Goal: Task Accomplishment & Management: Use online tool/utility

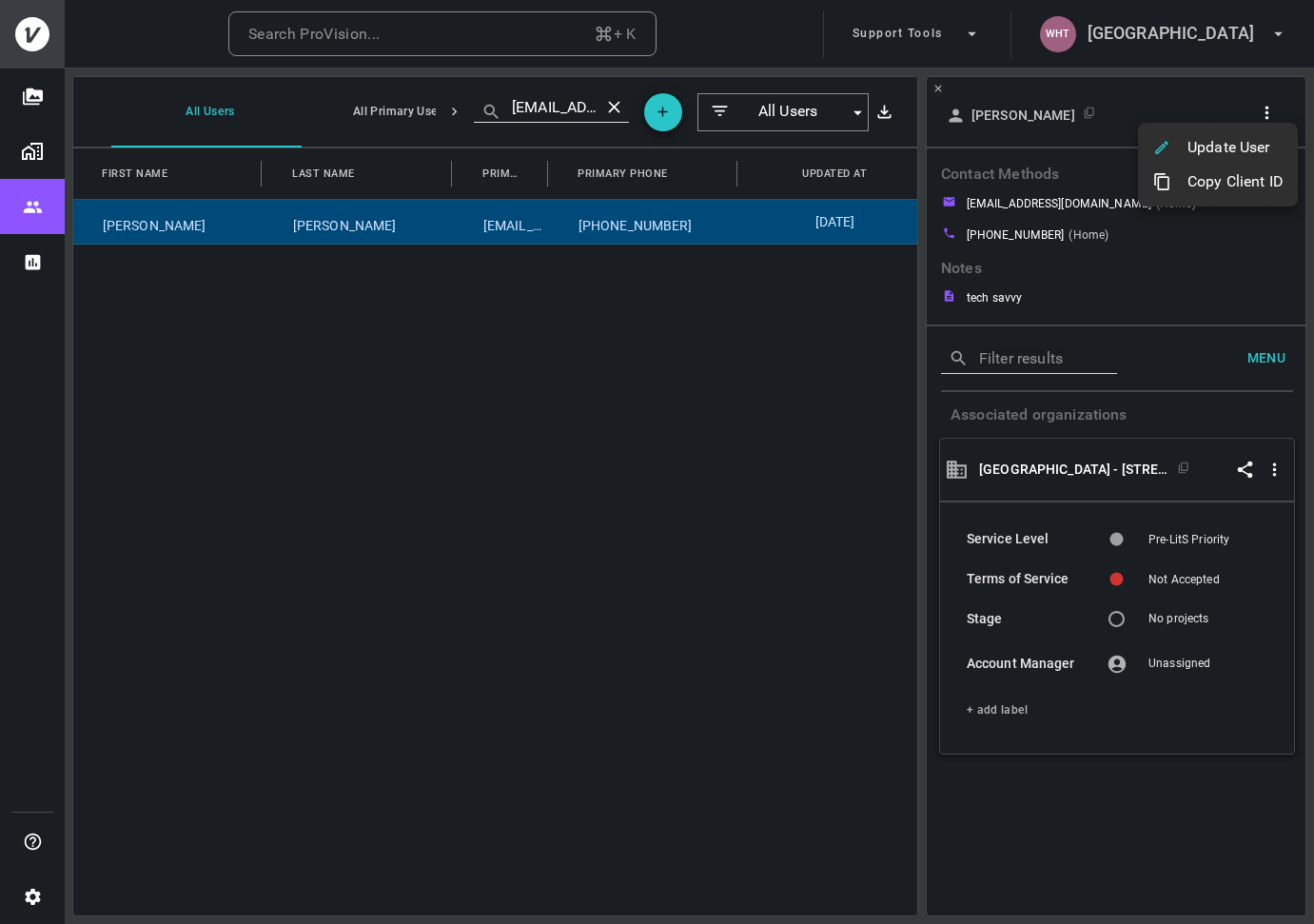
click at [1148, 32] on div at bounding box center [657, 462] width 1314 height 924
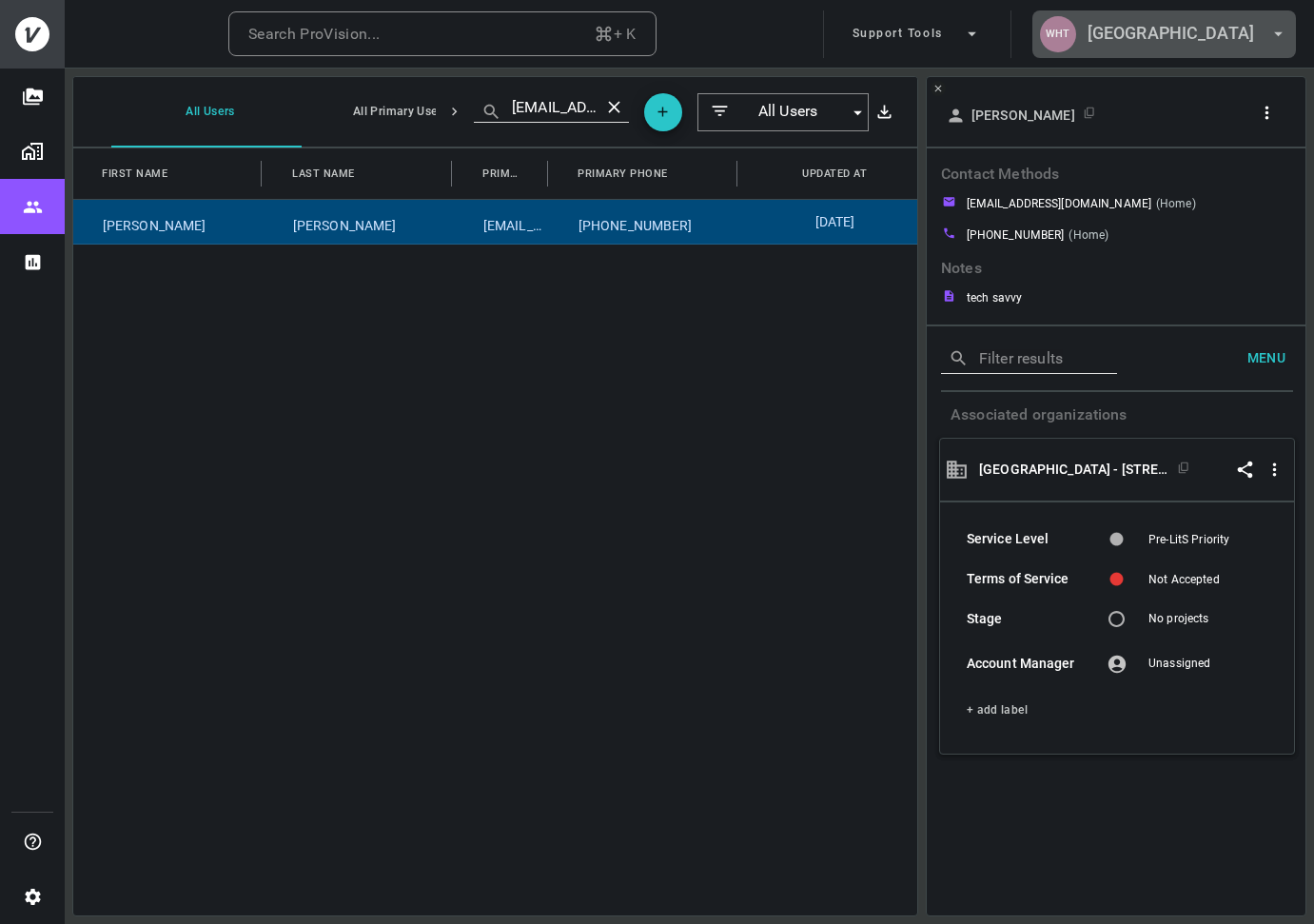
click at [1183, 39] on h6 "[GEOGRAPHIC_DATA]" at bounding box center [1171, 34] width 167 height 28
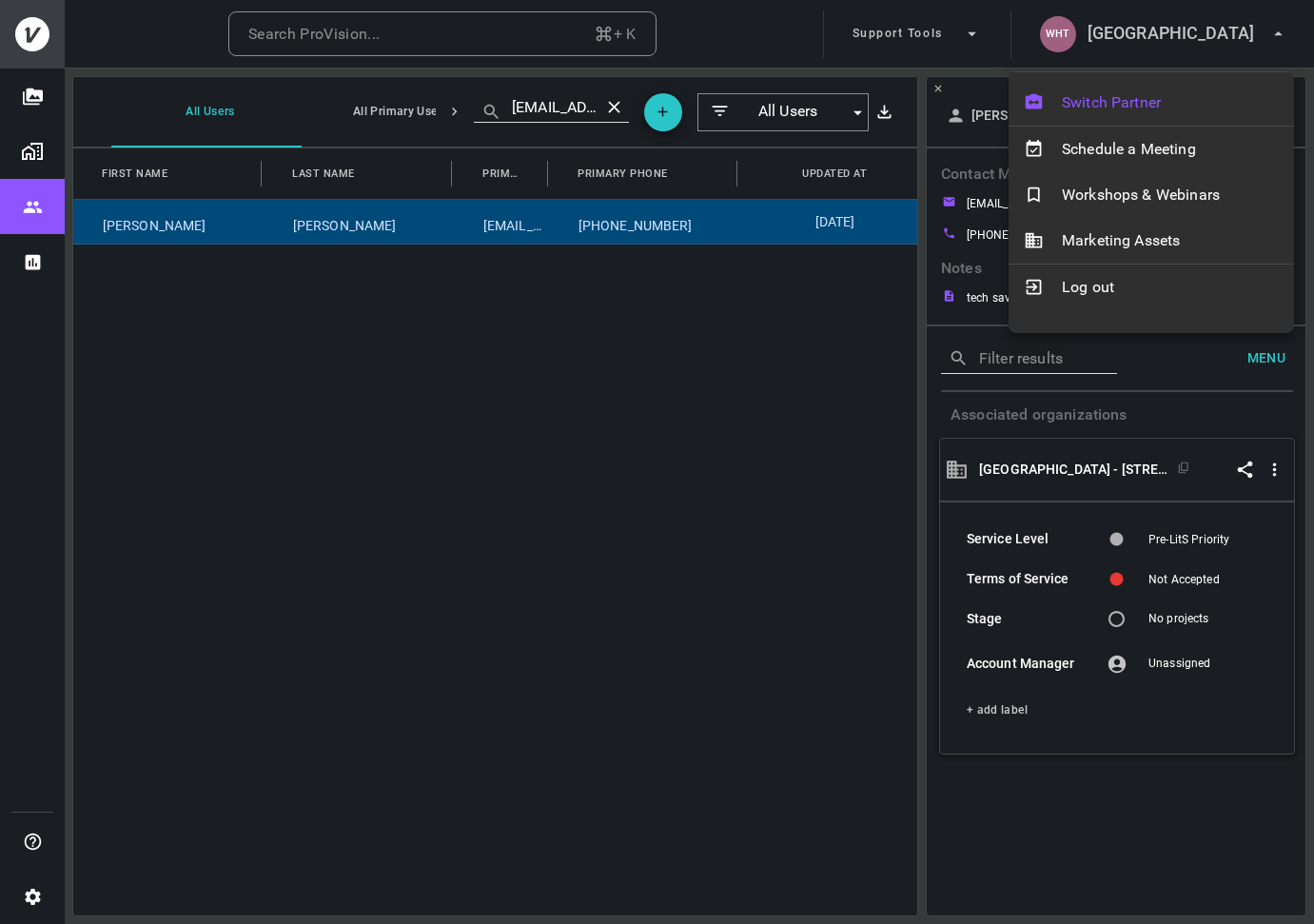
click at [1132, 96] on span "Switch Partner" at bounding box center [1170, 102] width 217 height 23
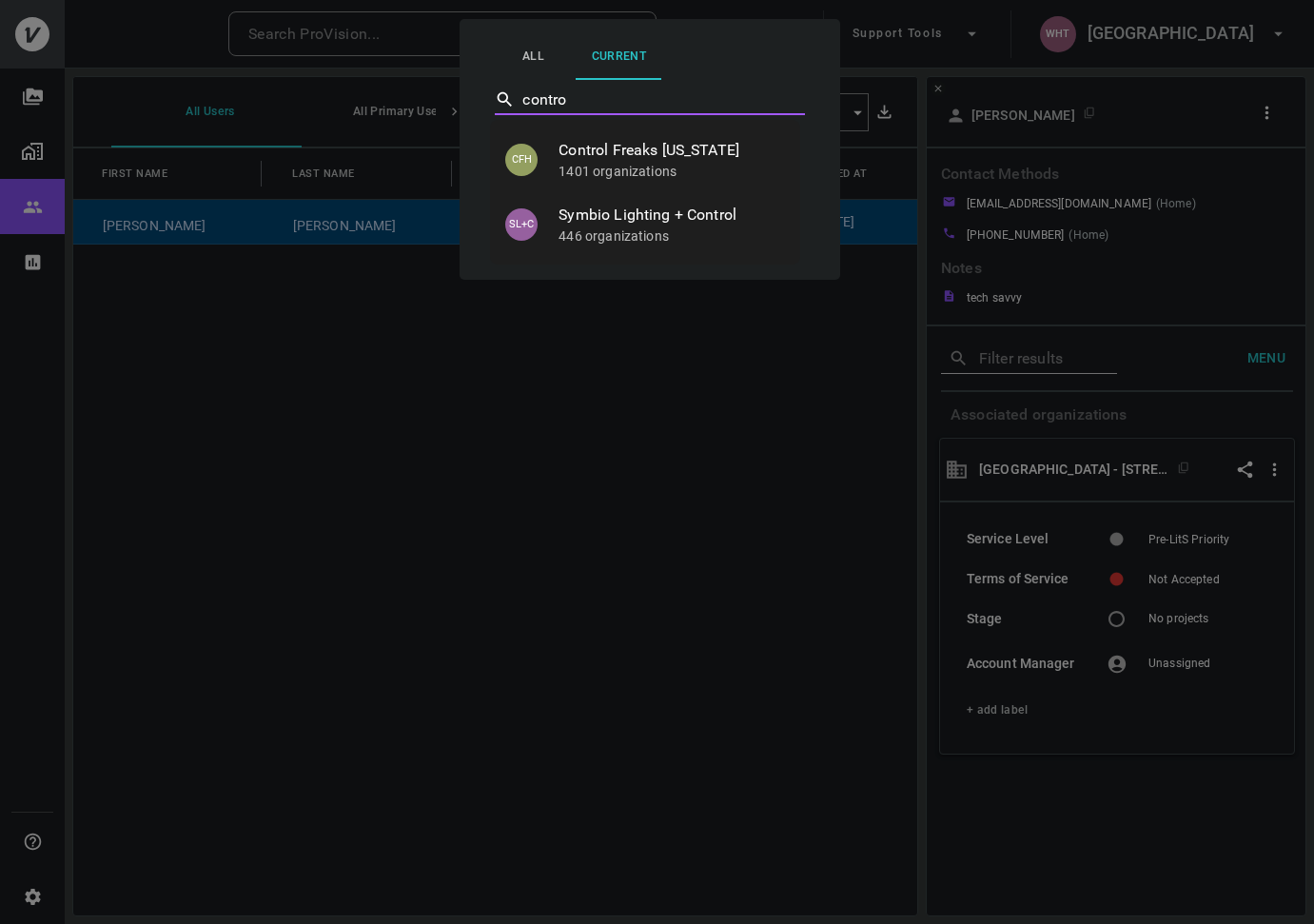
type input "control"
click at [656, 159] on span "Control Freaks [US_STATE]" at bounding box center [672, 150] width 226 height 23
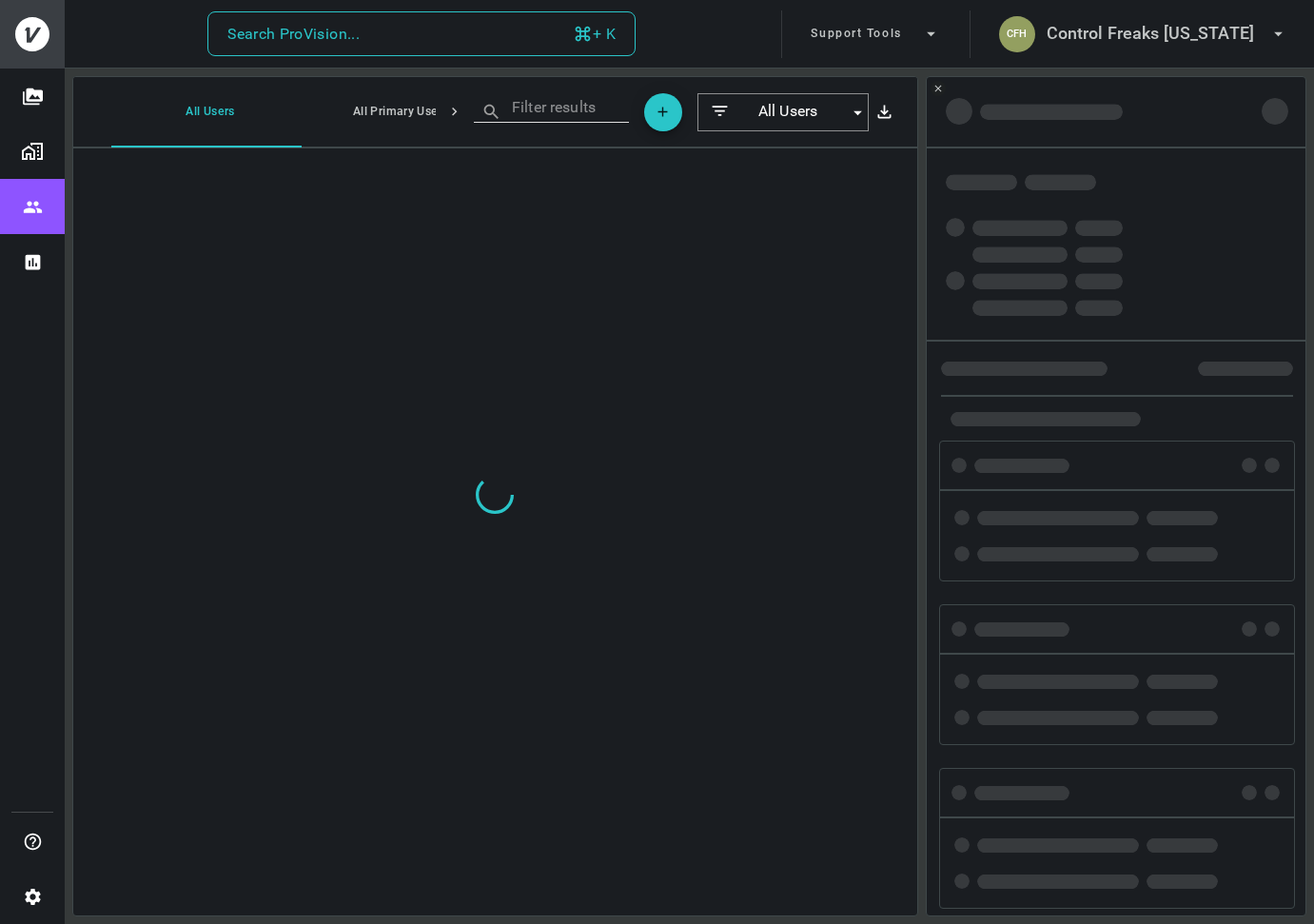
click at [467, 28] on button "Search ProVision... + K" at bounding box center [421, 34] width 428 height 46
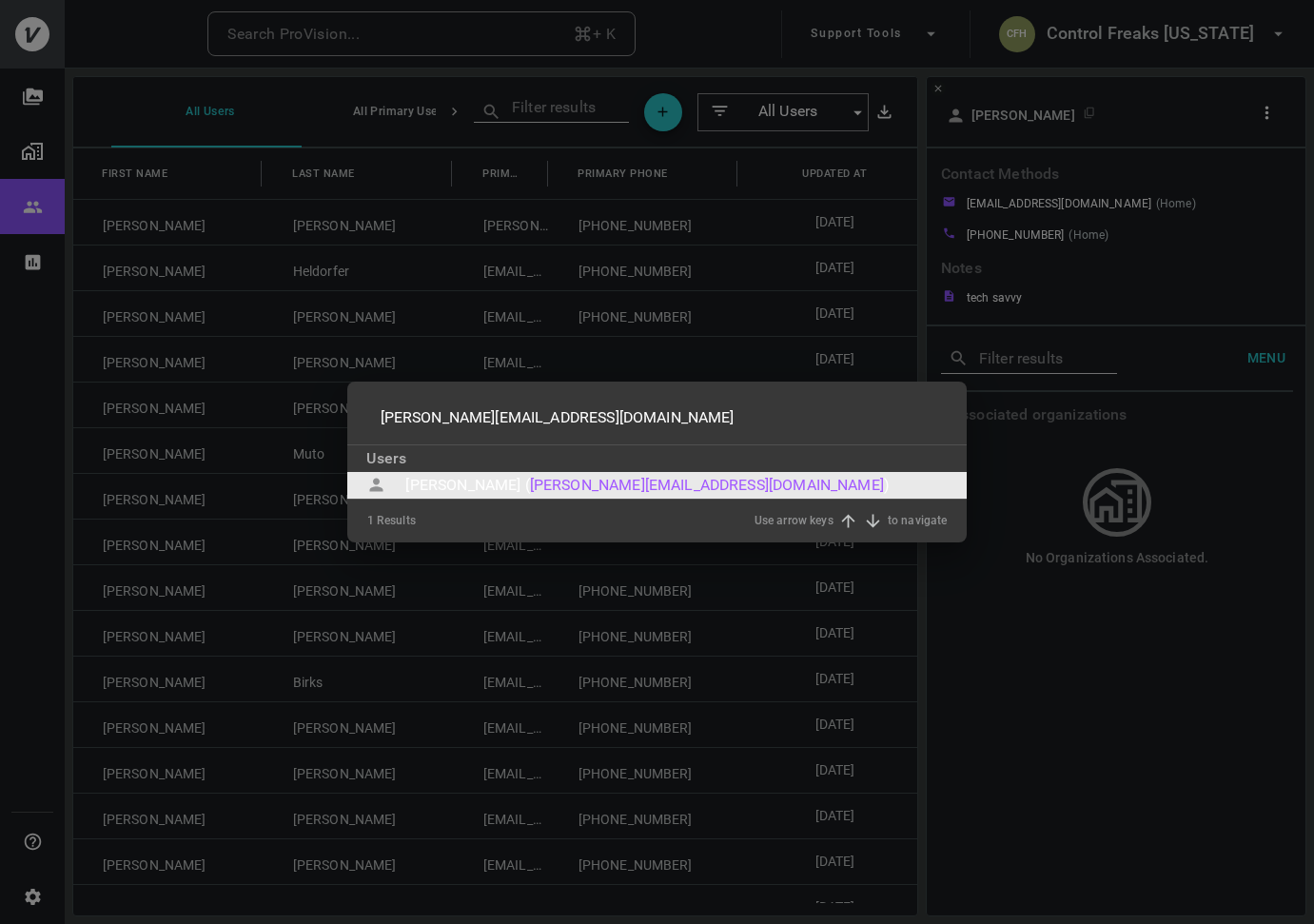
type input "[PERSON_NAME][EMAIL_ADDRESS][DOMAIN_NAME]"
click at [444, 490] on div "[PERSON_NAME] (" at bounding box center [467, 485] width 124 height 23
type input "[PERSON_NAME][EMAIL_ADDRESS][DOMAIN_NAME]"
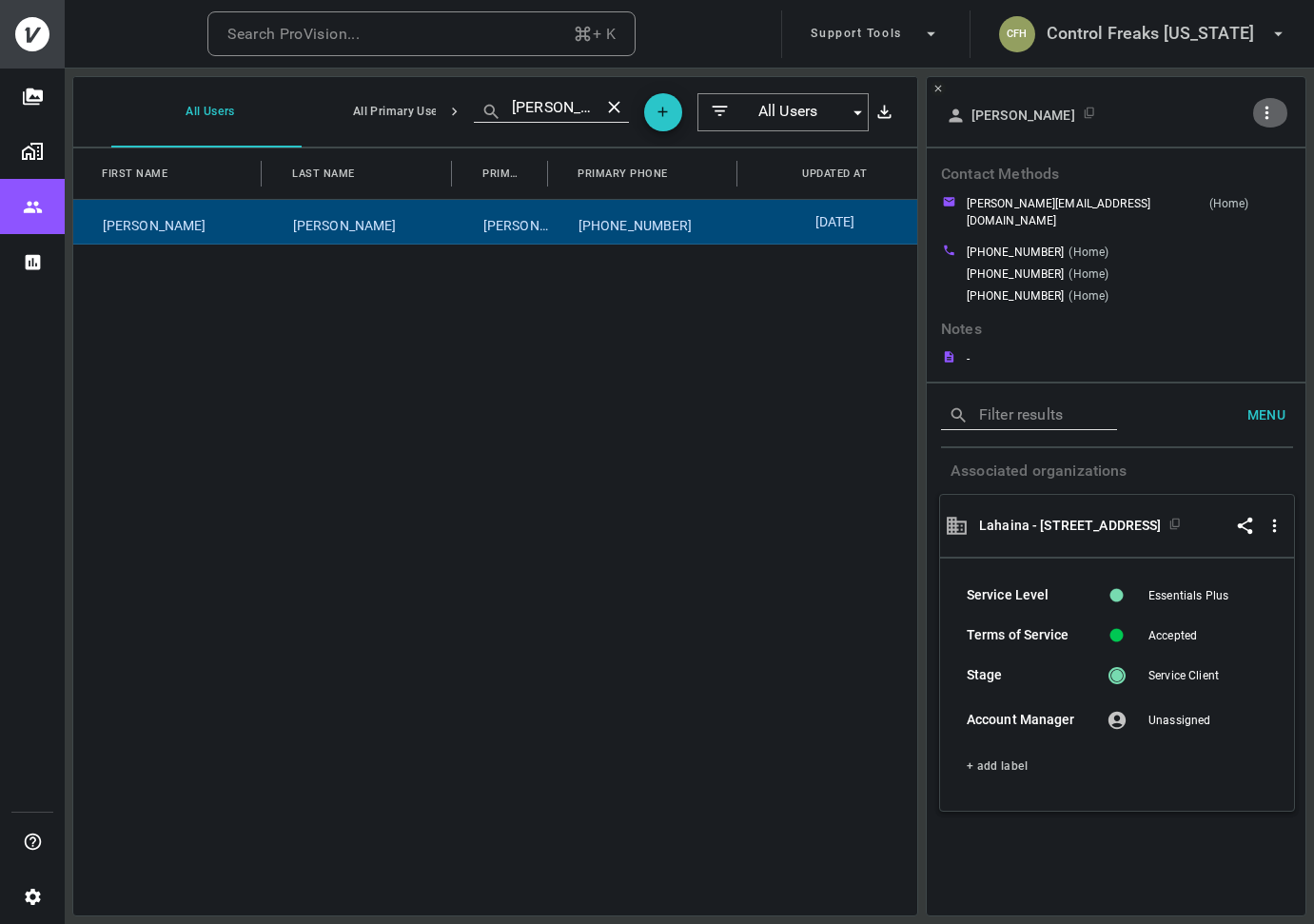
click at [1265, 118] on icon "button" at bounding box center [1267, 113] width 20 height 20
click at [1227, 184] on p "Copy Client ID" at bounding box center [1234, 181] width 95 height 23
